Goal: Task Accomplishment & Management: Manage account settings

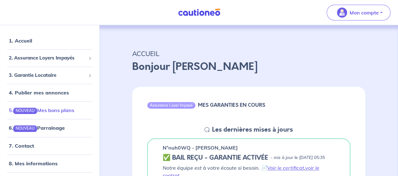
scroll to position [27, 0]
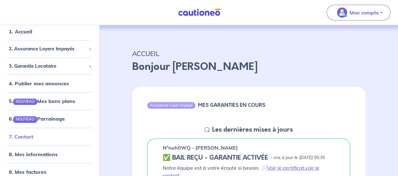
click at [29, 136] on link "7. Contact" at bounding box center [21, 136] width 25 height 6
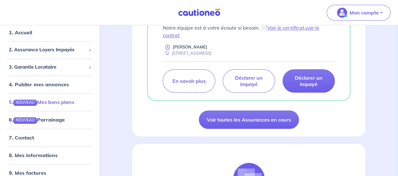
scroll to position [27, 0]
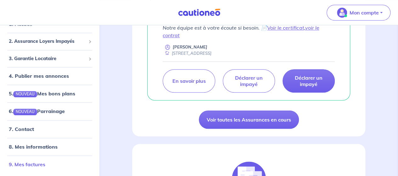
click at [38, 164] on link "9. Mes factures" at bounding box center [27, 164] width 36 height 6
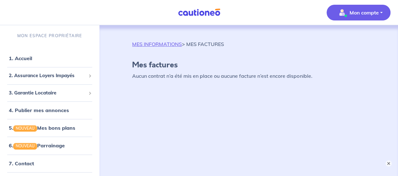
click at [207, 46] on p "MES INFORMATIONS > MES FACTURES" at bounding box center [178, 44] width 92 height 8
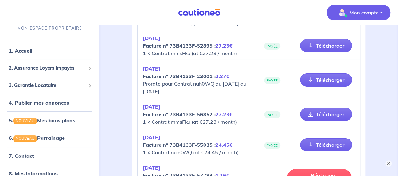
scroll to position [1187, 0]
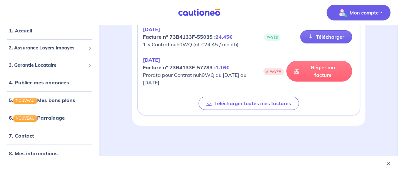
click at [321, 67] on link "Régler ma facture" at bounding box center [319, 71] width 66 height 21
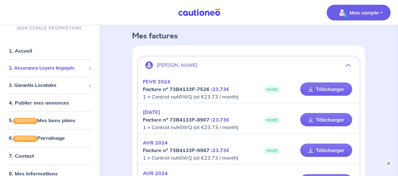
scroll to position [0, 0]
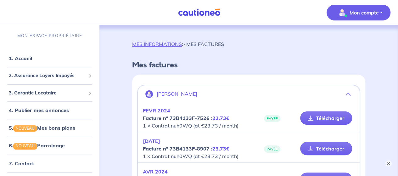
click at [380, 11] on button "Mon compte" at bounding box center [358, 13] width 64 height 16
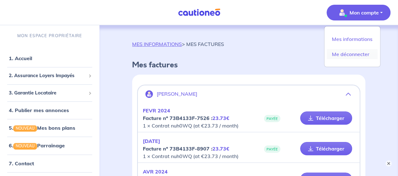
click at [350, 53] on link "Me déconnecter" at bounding box center [352, 54] width 51 height 10
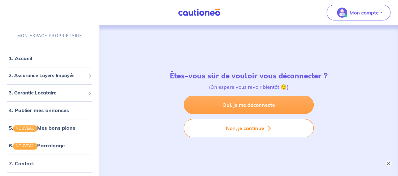
click at [245, 105] on link "Oui, je me déconnecte" at bounding box center [249, 105] width 130 height 18
